Goal: Check status: Check status

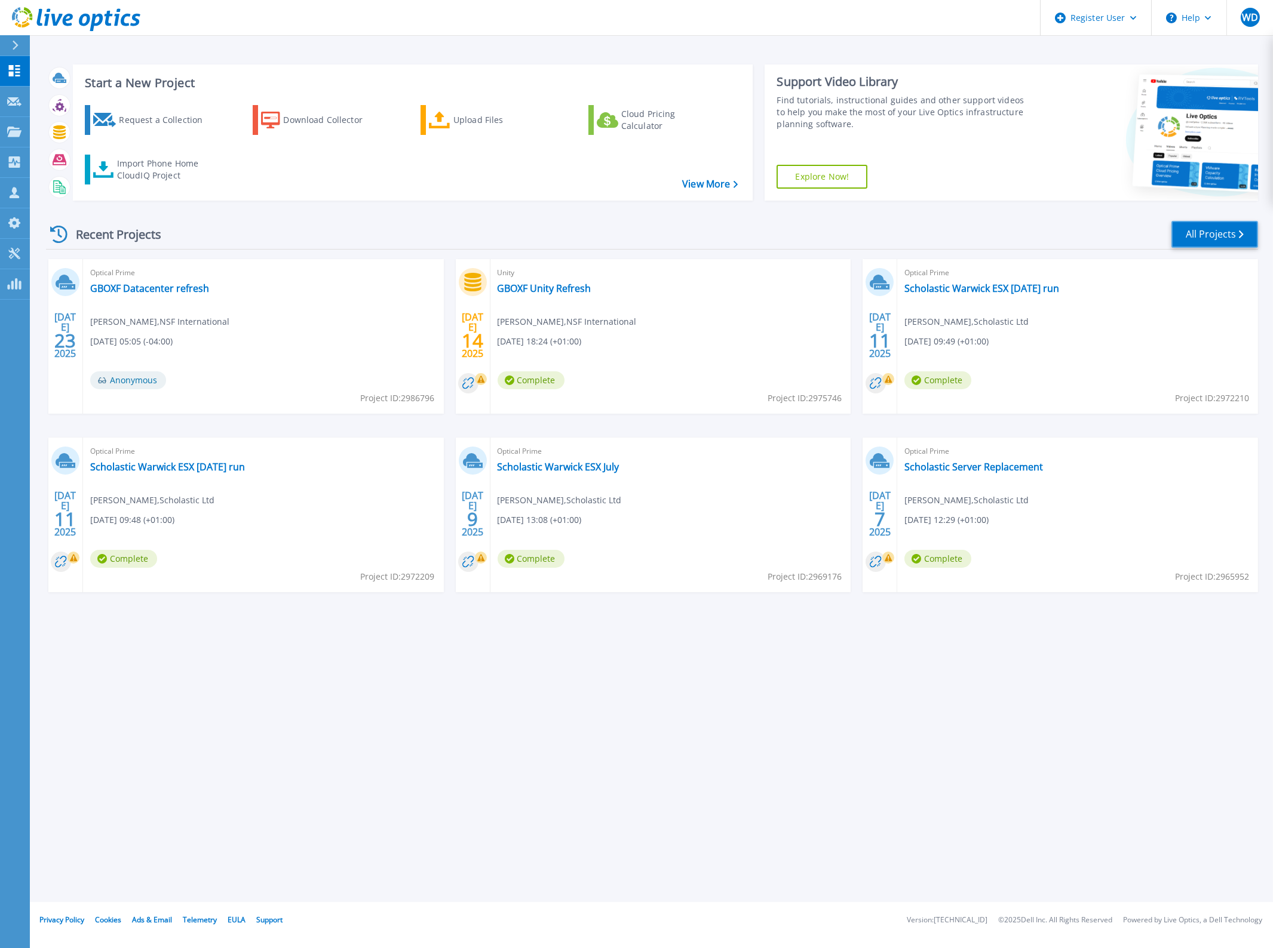
drag, startPoint x: 1211, startPoint y: 234, endPoint x: 1168, endPoint y: 235, distance: 43.6
click at [1211, 234] on link "All Projects" at bounding box center [1214, 234] width 87 height 27
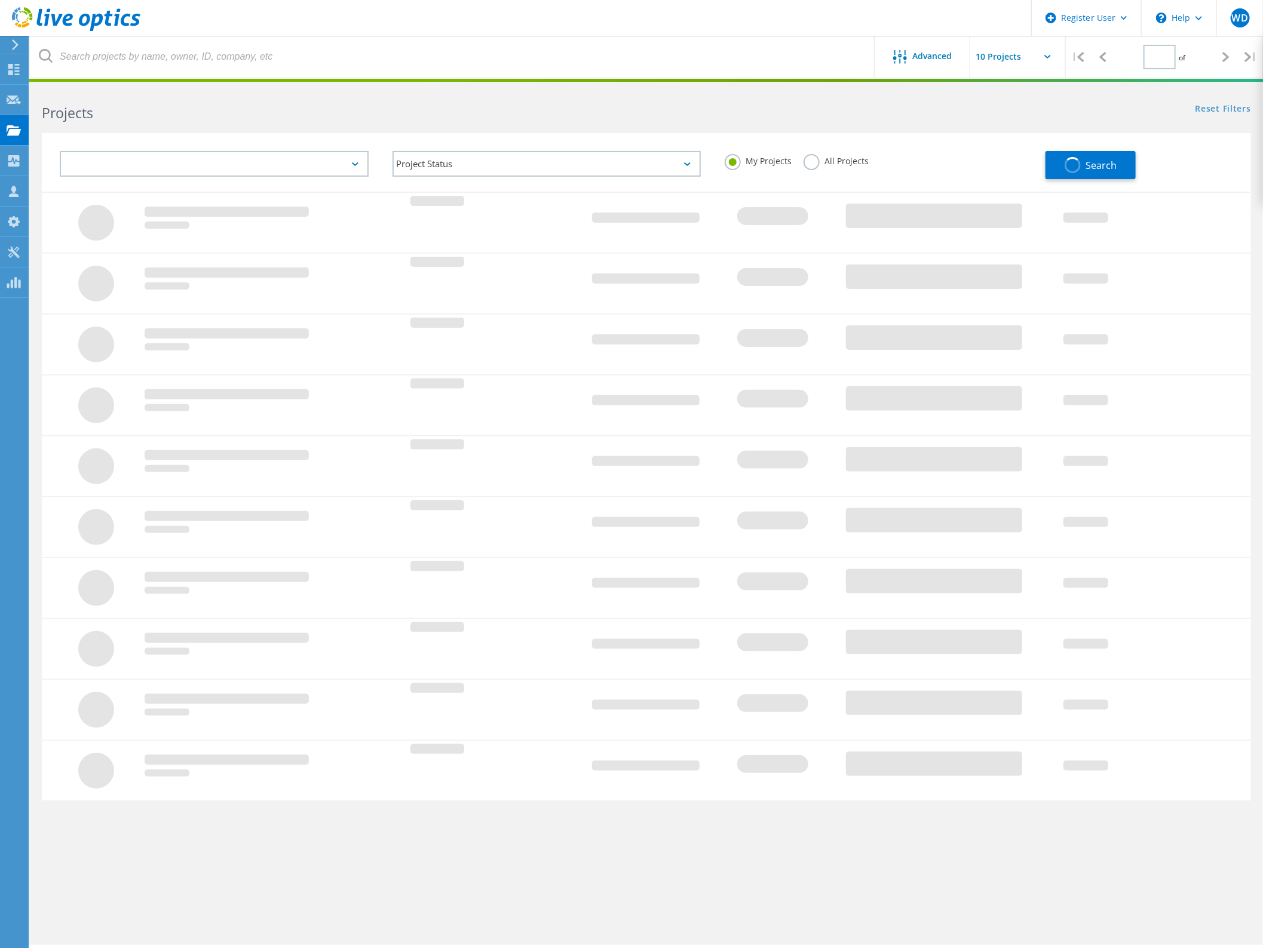
type input "1"
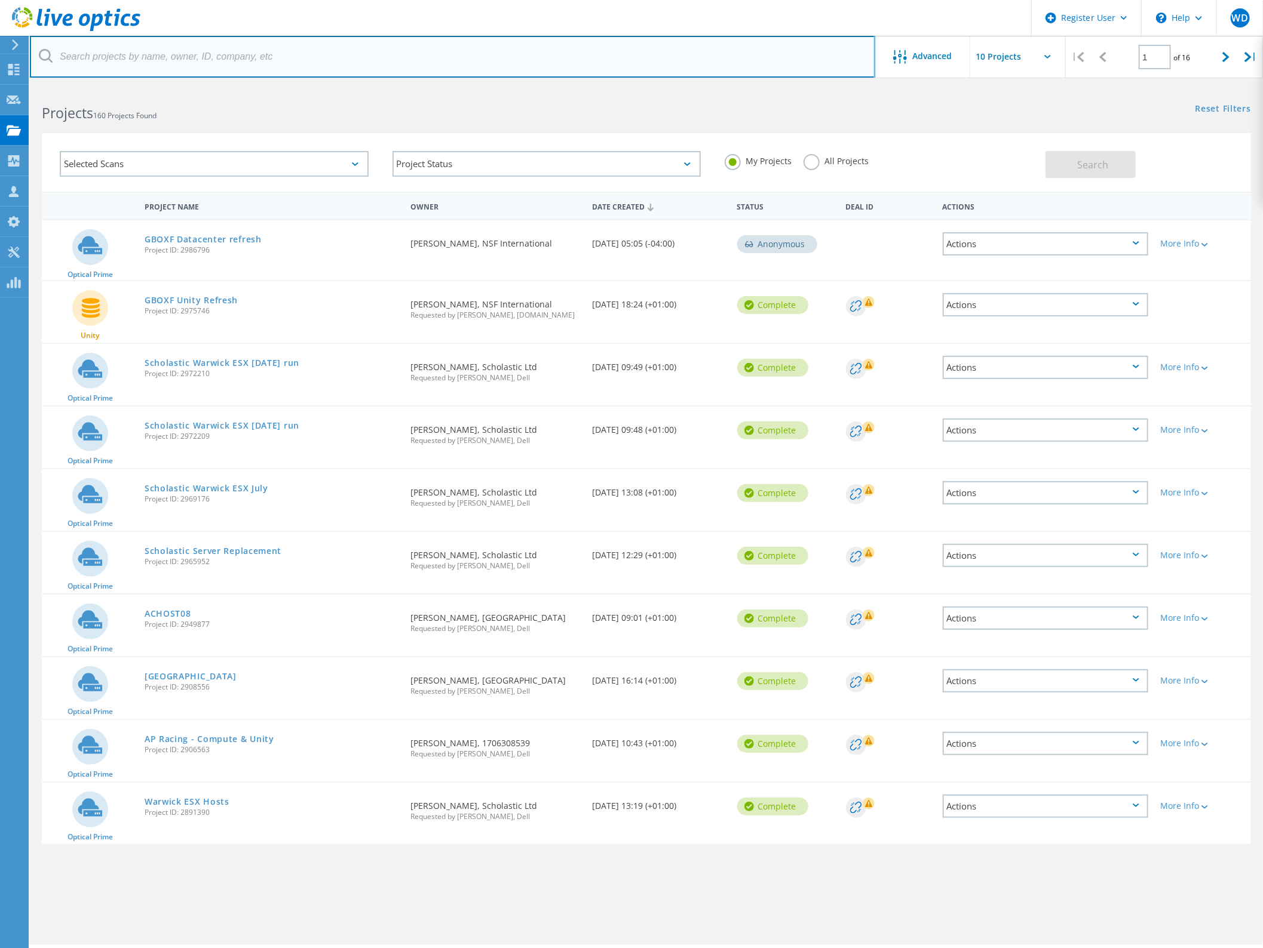
drag, startPoint x: 174, startPoint y: 62, endPoint x: 219, endPoint y: 56, distance: 45.2
click at [174, 62] on input "text" at bounding box center [452, 57] width 845 height 42
paste input "andy.grove@caledonia.com"
type input "andy.grove@caledonia.com"
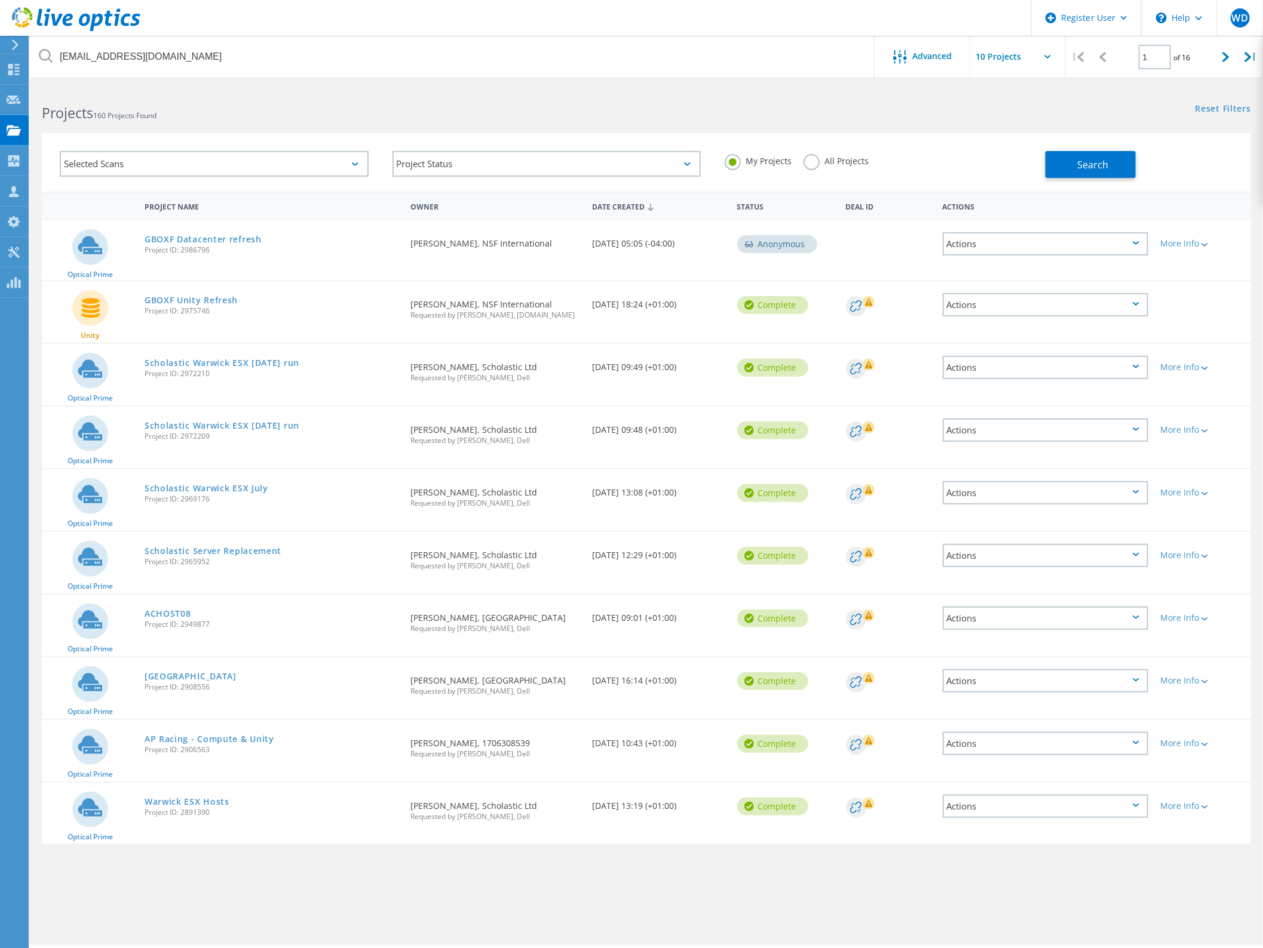
click at [815, 159] on label "All Projects" at bounding box center [835, 159] width 65 height 11
click at [0, 0] on input "All Projects" at bounding box center [0, 0] width 0 height 0
click at [1088, 164] on span "Search" at bounding box center [1092, 164] width 31 height 13
